Goal: Task Accomplishment & Management: Manage account settings

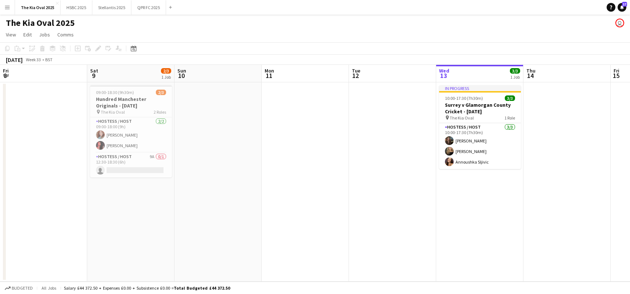
scroll to position [0, 288]
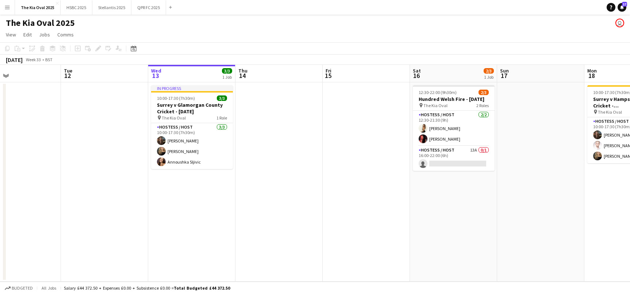
click at [8, 8] on app-icon "Menu" at bounding box center [7, 7] width 6 height 6
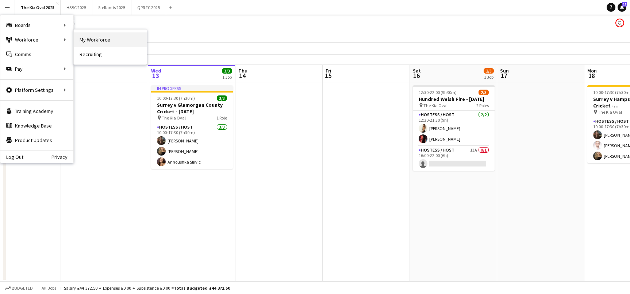
click at [114, 37] on link "My Workforce" at bounding box center [110, 39] width 73 height 15
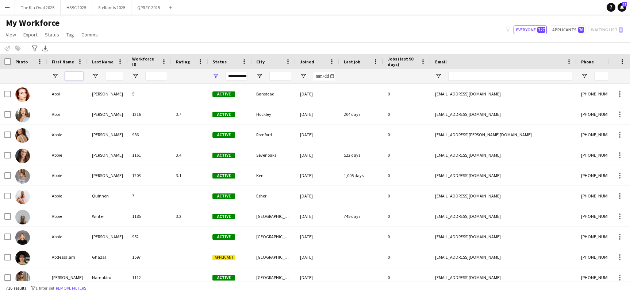
click at [71, 74] on input "First Name Filter Input" at bounding box center [74, 76] width 18 height 9
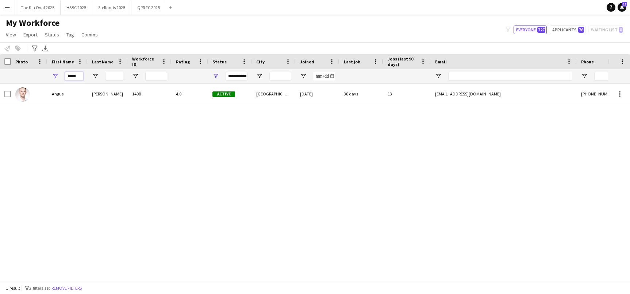
drag, startPoint x: 81, startPoint y: 77, endPoint x: 43, endPoint y: 73, distance: 38.1
click at [44, 73] on div "*****" at bounding box center [413, 76] width 827 height 15
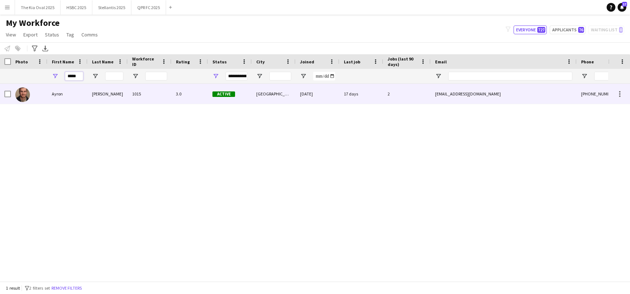
type input "*****"
click at [51, 96] on div "Ayron" at bounding box center [67, 94] width 40 height 20
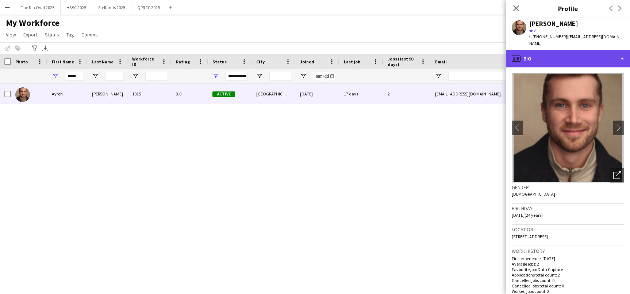
click at [575, 50] on div "profile Bio" at bounding box center [568, 59] width 124 height 18
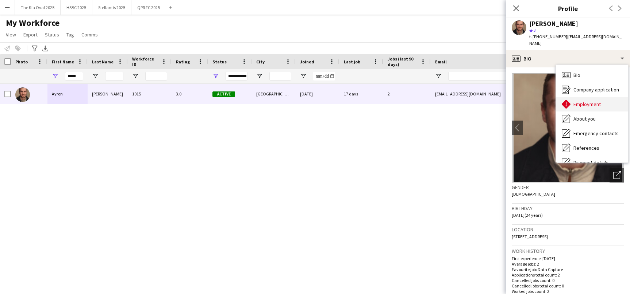
click at [593, 101] on span "Employment" at bounding box center [586, 104] width 27 height 7
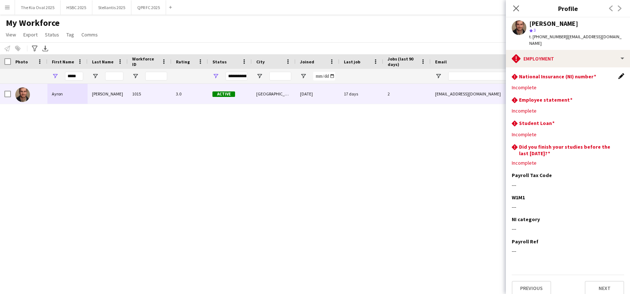
click at [621, 73] on app-icon "Edit this field" at bounding box center [621, 76] width 6 height 6
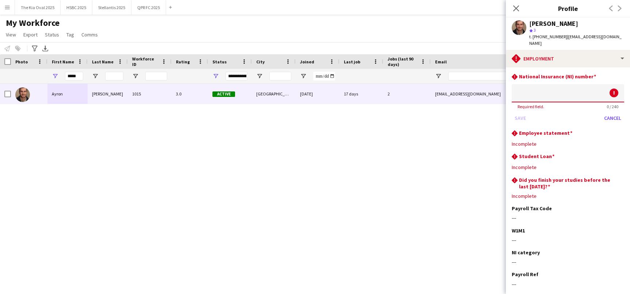
click at [554, 85] on input at bounding box center [567, 93] width 112 height 18
paste input "*********"
type input "*********"
click at [519, 112] on button "Save" at bounding box center [519, 118] width 17 height 12
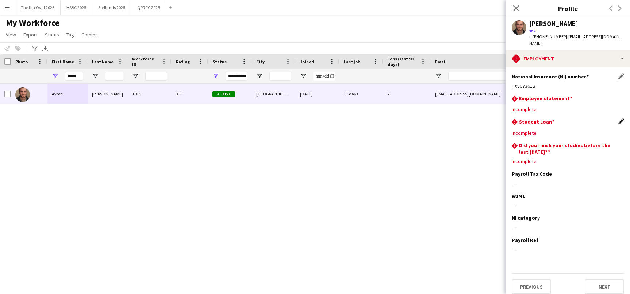
click at [621, 119] on app-icon "Edit this field" at bounding box center [621, 122] width 6 height 6
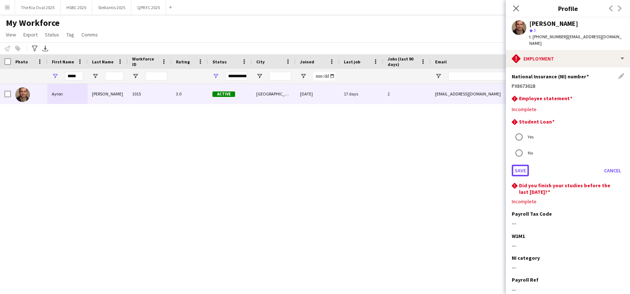
click at [522, 165] on button "Save" at bounding box center [519, 171] width 17 height 12
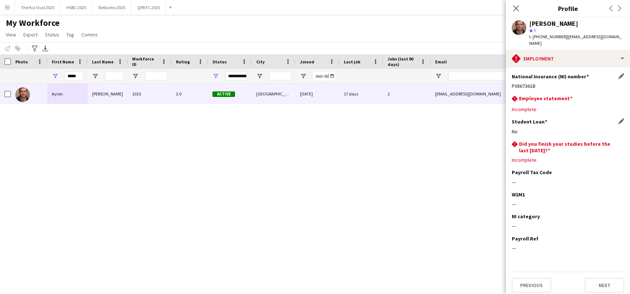
click at [341, 201] on div "[PERSON_NAME] 1015 3.0 Active [GEOGRAPHIC_DATA] [DATE] 17 days 2 [EMAIL_ADDRESS…" at bounding box center [304, 183] width 608 height 198
click at [292, 32] on div "My Workforce View Views Default view [GEOGRAPHIC_DATA] Staff New view Update vi…" at bounding box center [315, 30] width 630 height 25
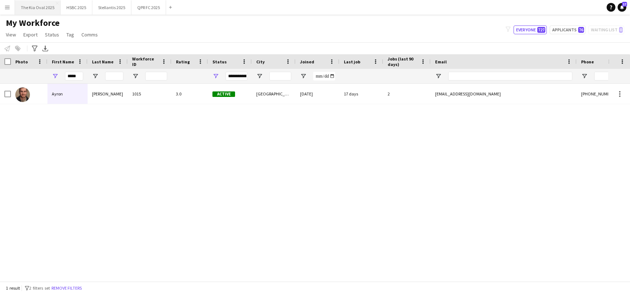
click at [35, 9] on button "The Kia Oval 2025 Close" at bounding box center [38, 7] width 46 height 14
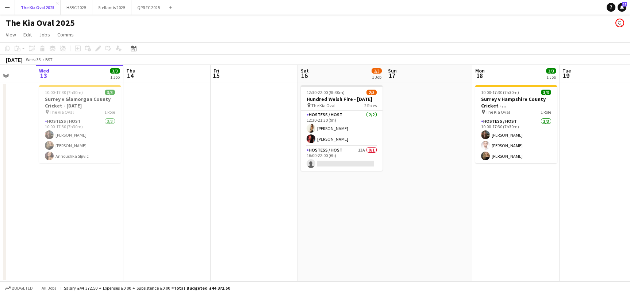
scroll to position [0, 194]
